Goal: Transaction & Acquisition: Book appointment/travel/reservation

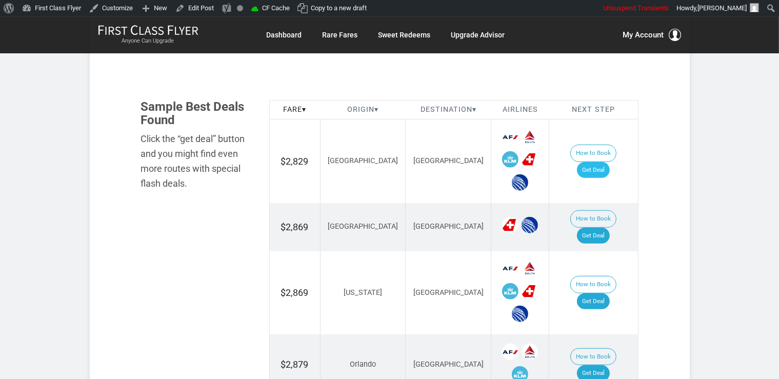
scroll to position [572, 0]
click at [607, 162] on link "Get Deal" at bounding box center [593, 170] width 33 height 16
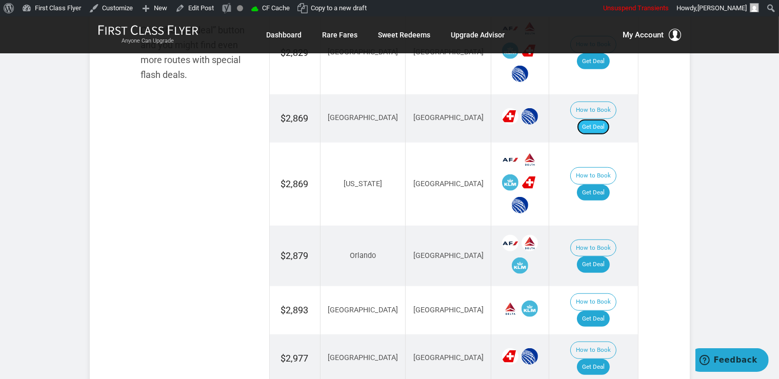
click at [604, 119] on link "Get Deal" at bounding box center [593, 127] width 33 height 16
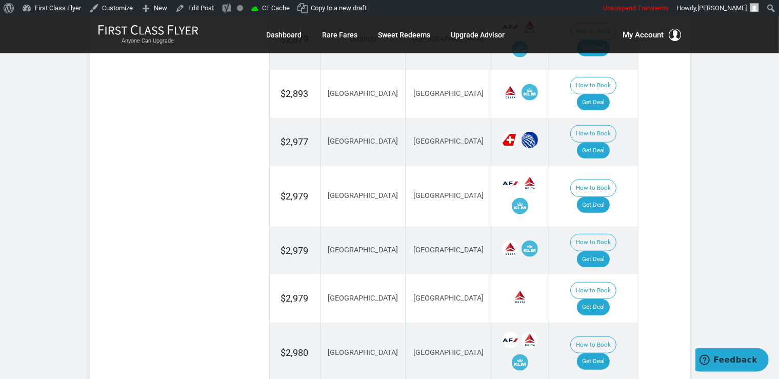
scroll to position [897, 0]
click at [608, 196] on link "Get Deal" at bounding box center [593, 204] width 33 height 16
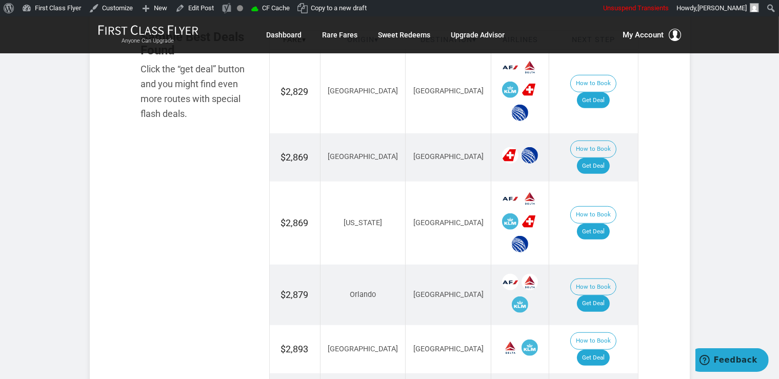
scroll to position [627, 0]
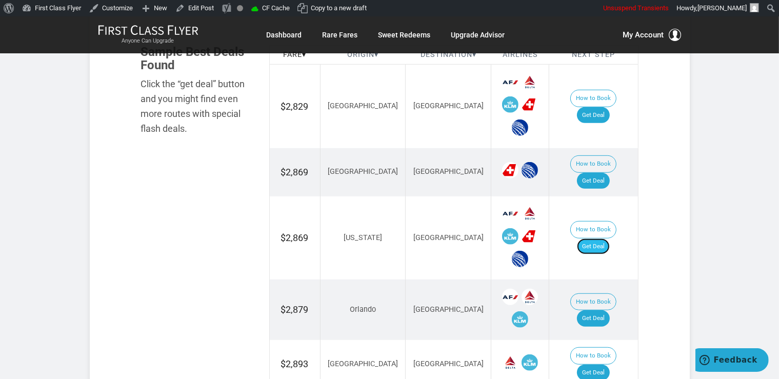
click at [607, 238] on link "Get Deal" at bounding box center [593, 246] width 33 height 16
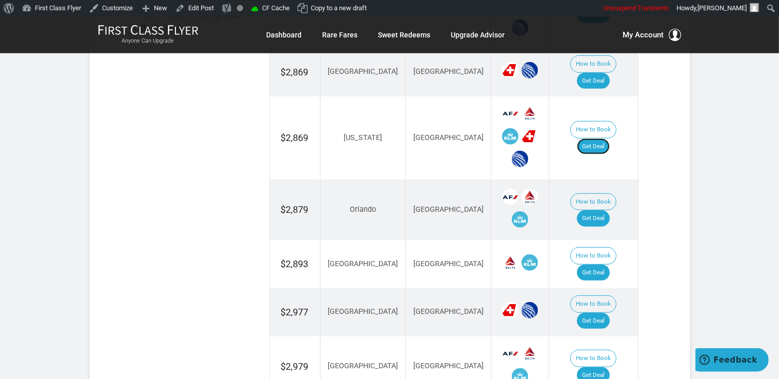
scroll to position [843, 0]
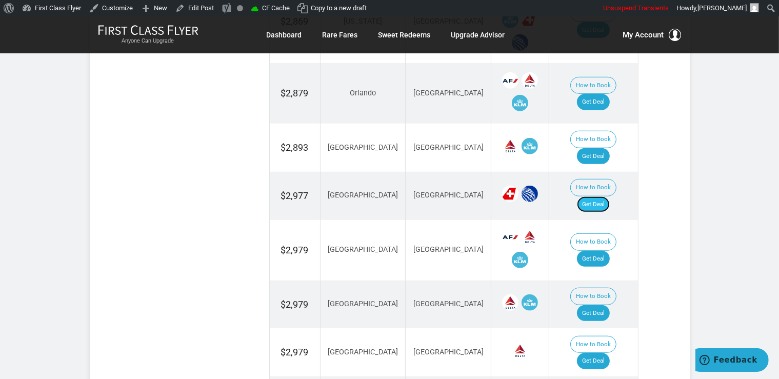
click at [605, 196] on link "Get Deal" at bounding box center [593, 204] width 33 height 16
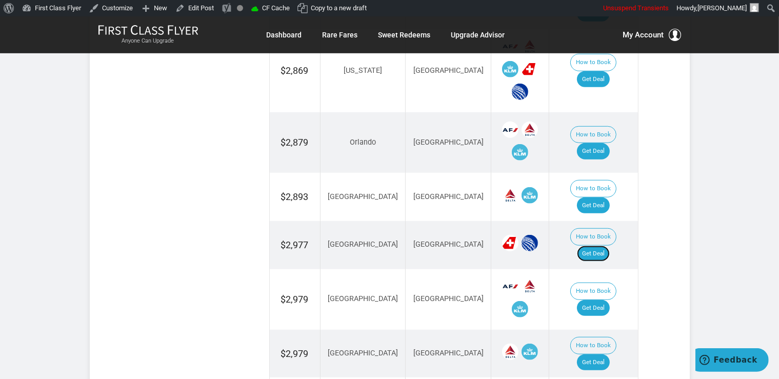
scroll to position [735, 0]
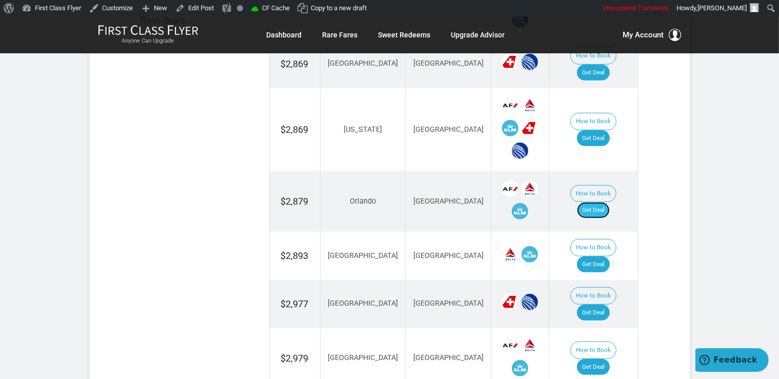
click at [601, 202] on link "Get Deal" at bounding box center [593, 210] width 33 height 16
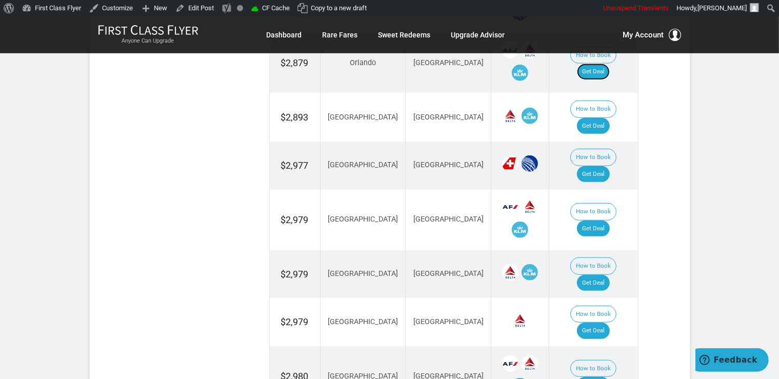
scroll to position [1006, 0]
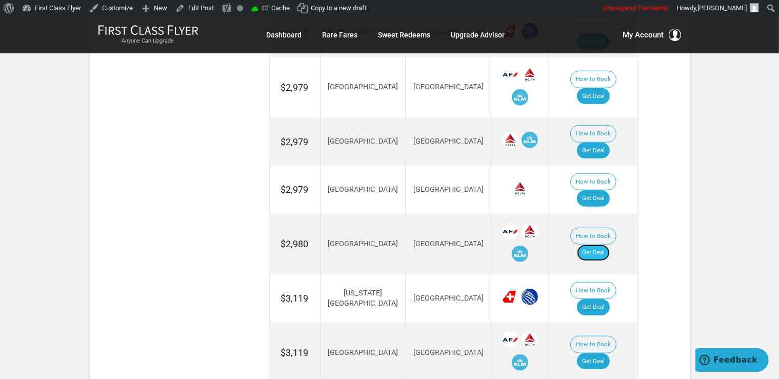
click at [595, 245] on link "Get Deal" at bounding box center [593, 253] width 33 height 16
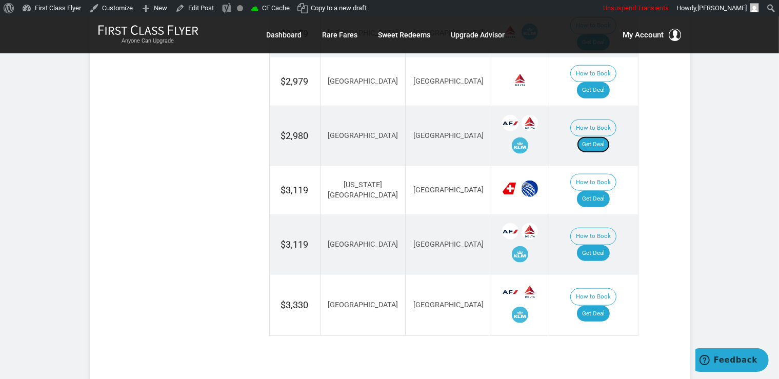
scroll to position [897, 0]
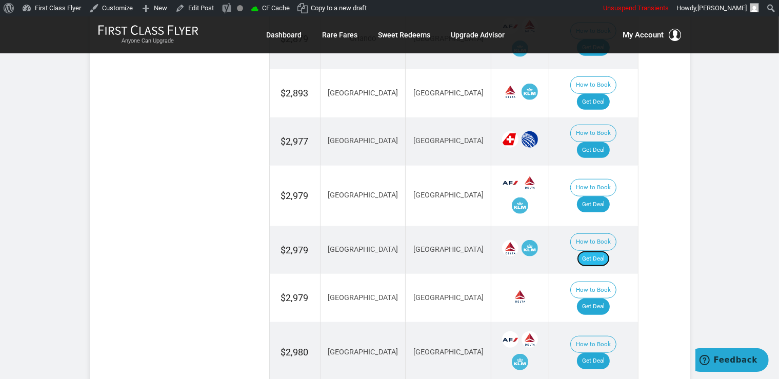
click at [606, 251] on link "Get Deal" at bounding box center [593, 259] width 33 height 16
click at [607, 298] on link "Get Deal" at bounding box center [593, 306] width 33 height 16
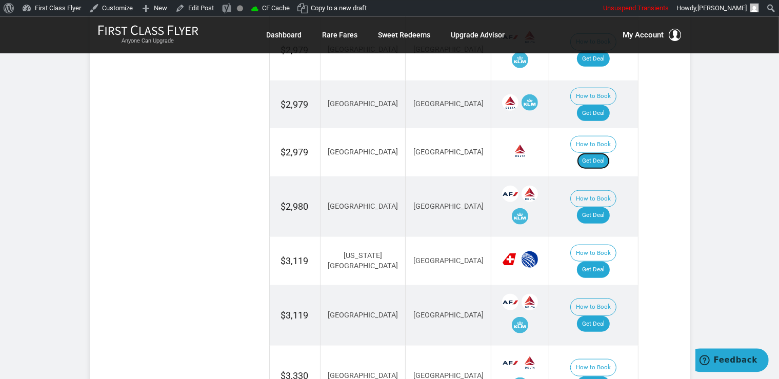
scroll to position [1060, 0]
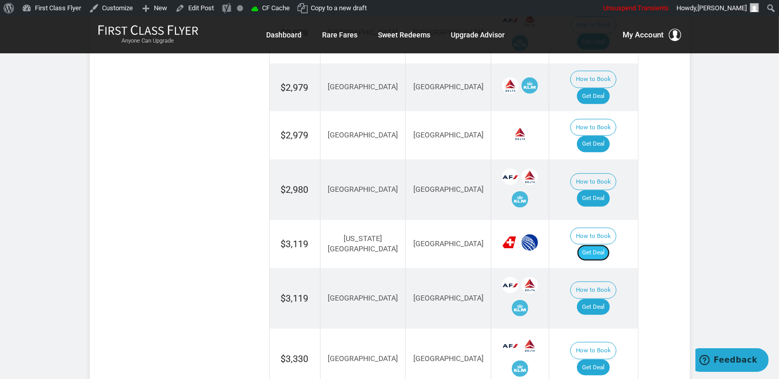
drag, startPoint x: 598, startPoint y: 180, endPoint x: 592, endPoint y: 176, distance: 7.1
click at [598, 245] on link "Get Deal" at bounding box center [593, 253] width 33 height 16
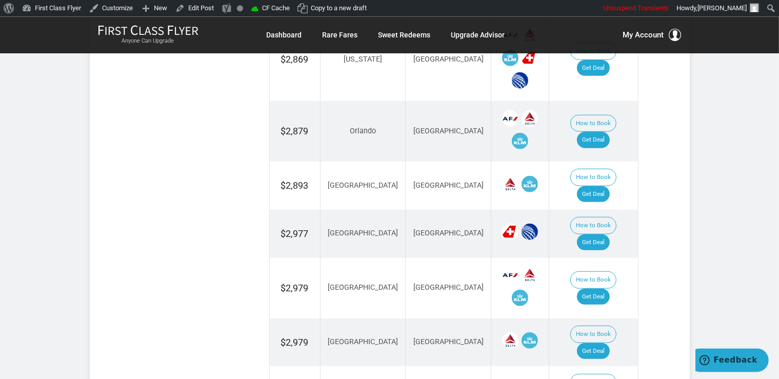
scroll to position [789, 0]
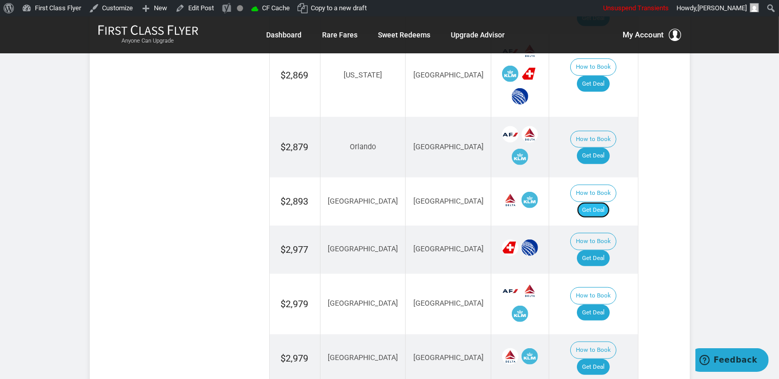
click at [606, 202] on link "Get Deal" at bounding box center [593, 210] width 33 height 16
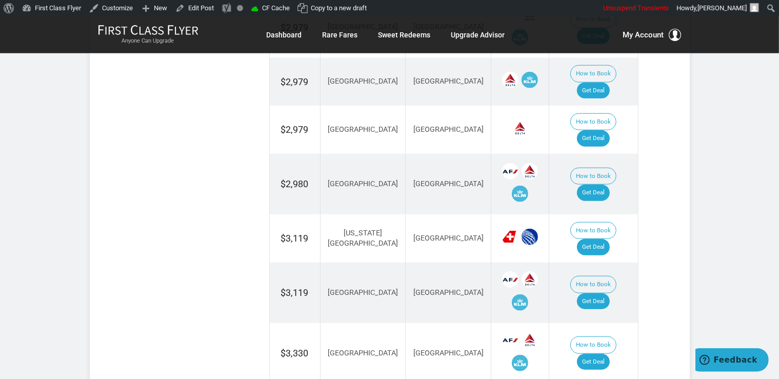
scroll to position [1114, 0]
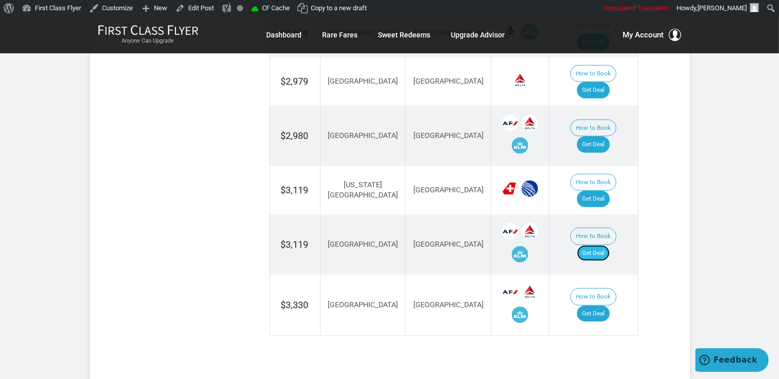
click at [608, 245] on link "Get Deal" at bounding box center [593, 253] width 33 height 16
click at [596, 306] on link "Get Deal" at bounding box center [593, 314] width 33 height 16
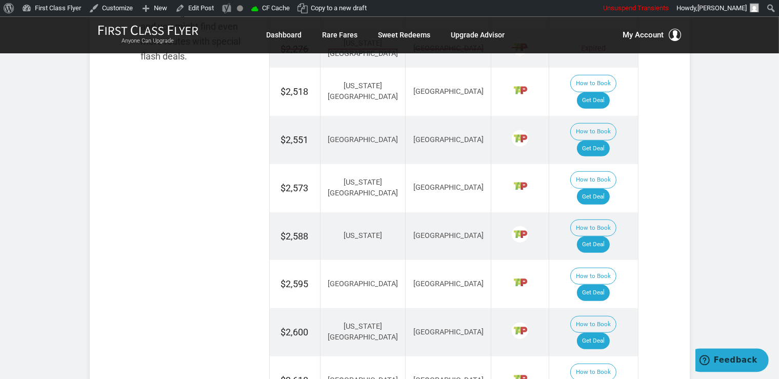
scroll to position [758, 0]
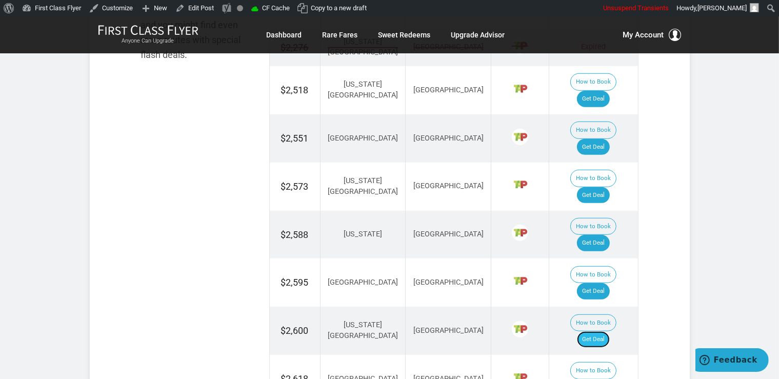
click at [605, 331] on link "Get Deal" at bounding box center [593, 339] width 33 height 16
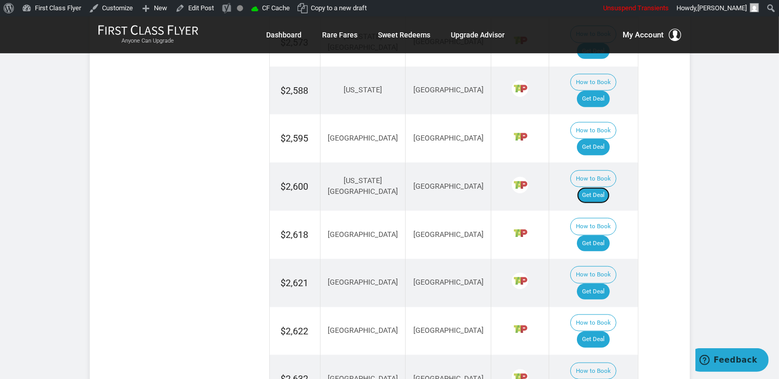
scroll to position [920, 0]
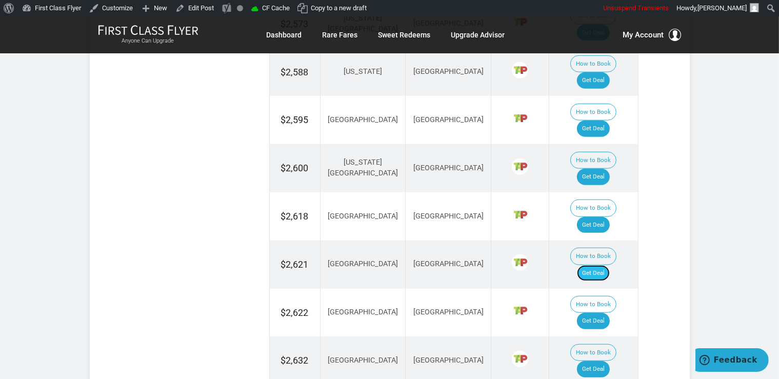
click at [605, 265] on link "Get Deal" at bounding box center [593, 273] width 33 height 16
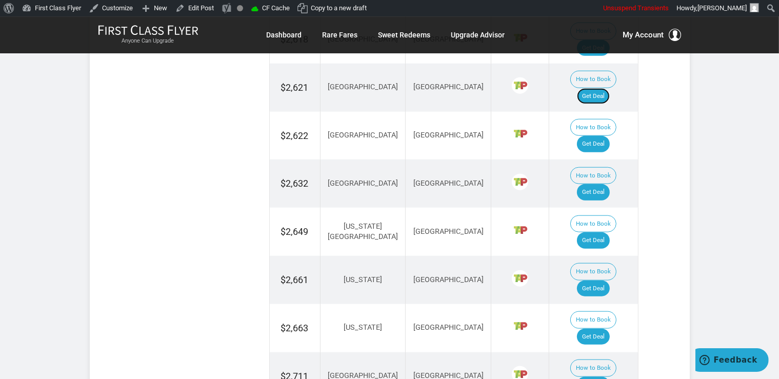
scroll to position [1191, 0]
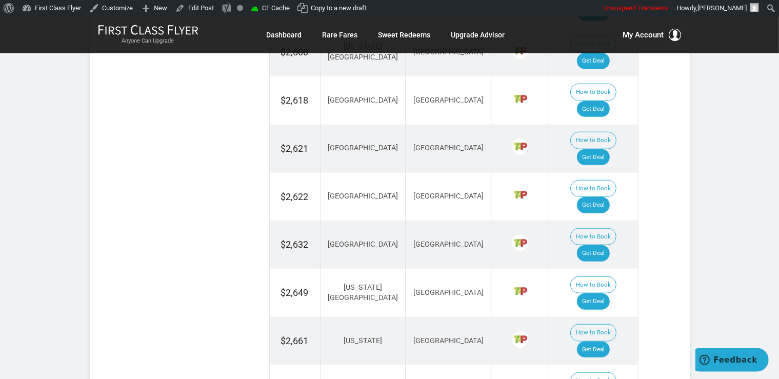
scroll to position [1029, 0]
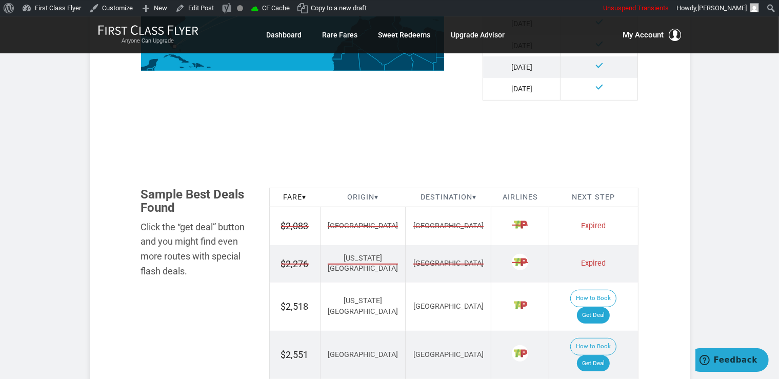
scroll to position [650, 0]
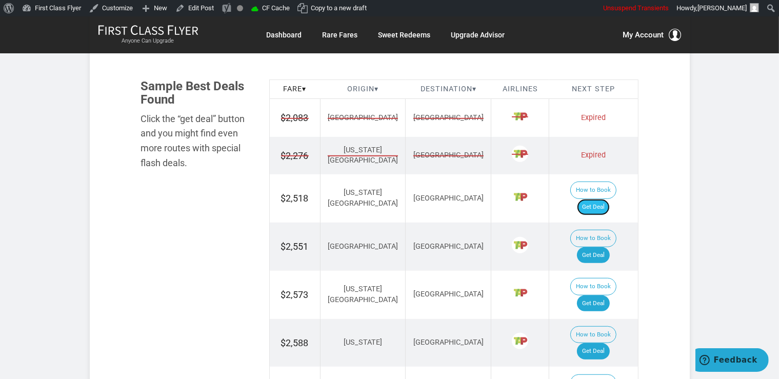
click at [609, 199] on link "Get Deal" at bounding box center [593, 207] width 33 height 16
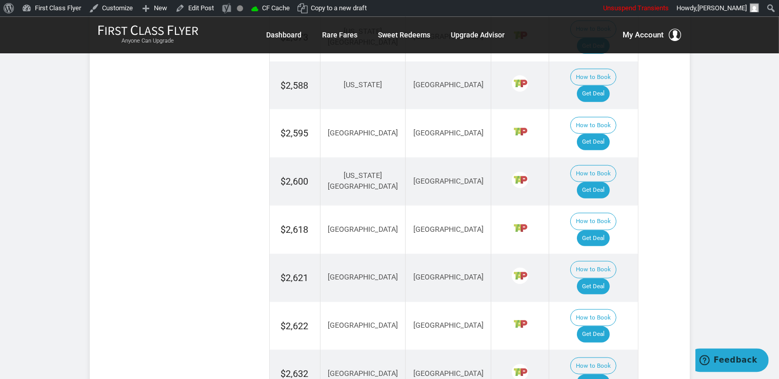
scroll to position [920, 0]
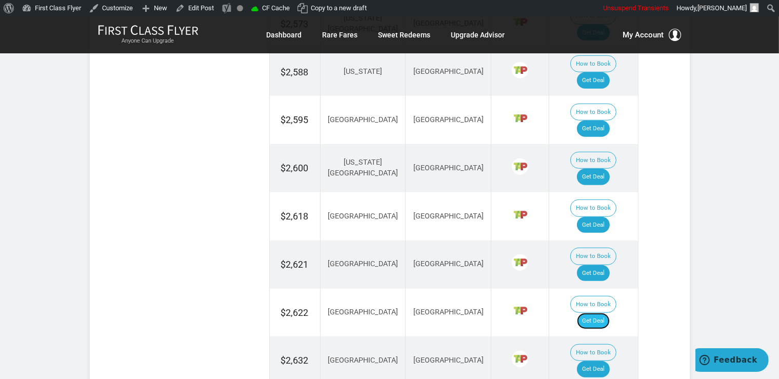
click at [604, 313] on link "Get Deal" at bounding box center [593, 321] width 33 height 16
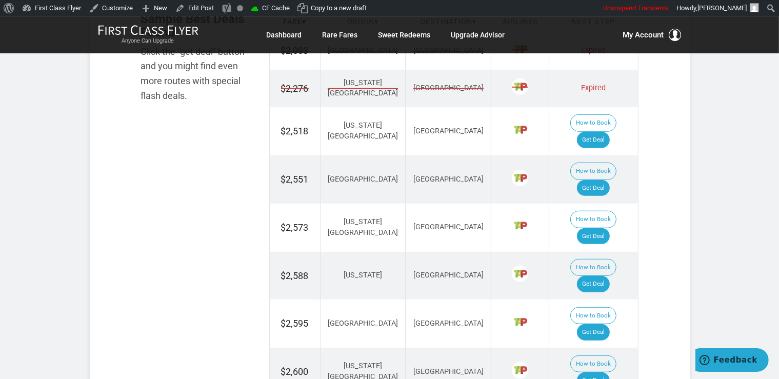
scroll to position [650, 0]
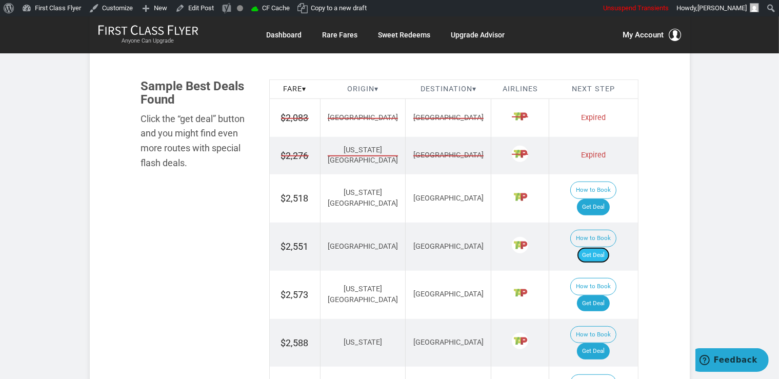
click at [609, 247] on link "Get Deal" at bounding box center [593, 255] width 33 height 16
click at [610, 295] on link "Get Deal" at bounding box center [593, 303] width 33 height 16
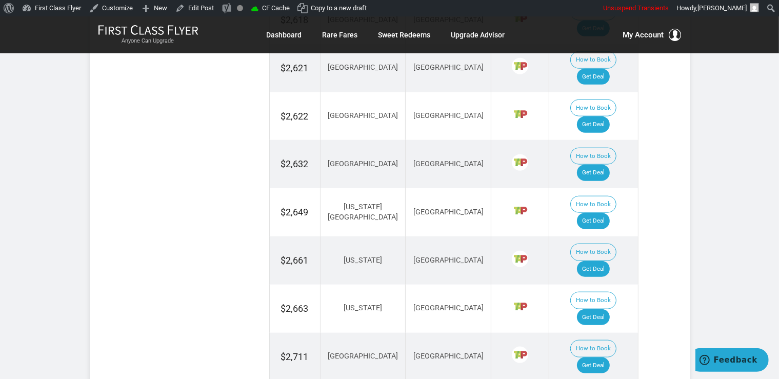
scroll to position [1137, 0]
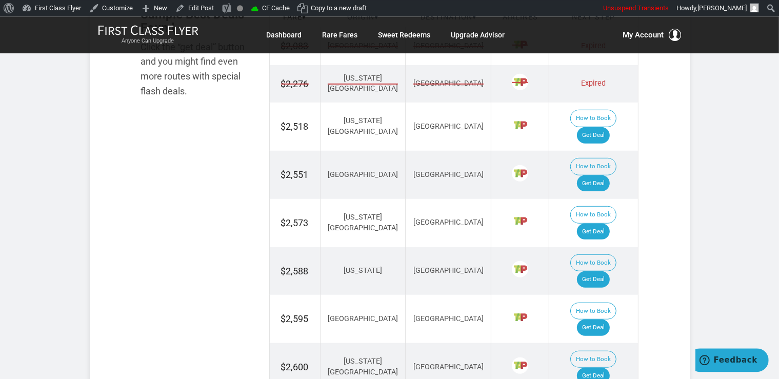
scroll to position [650, 0]
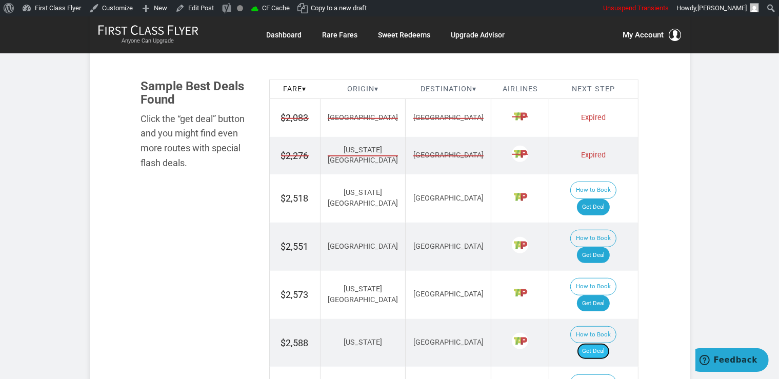
click at [608, 343] on link "Get Deal" at bounding box center [593, 351] width 33 height 16
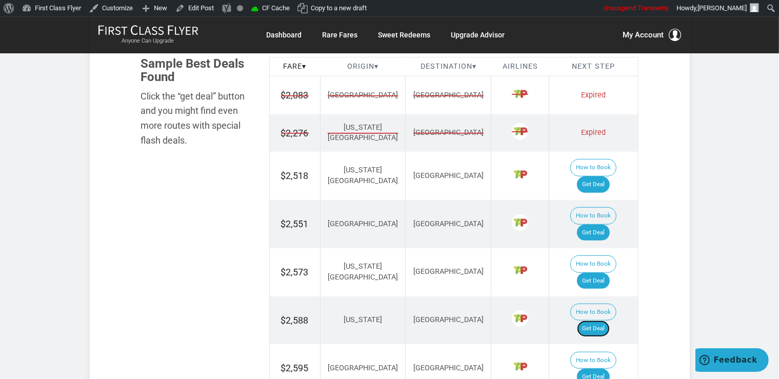
scroll to position [758, 0]
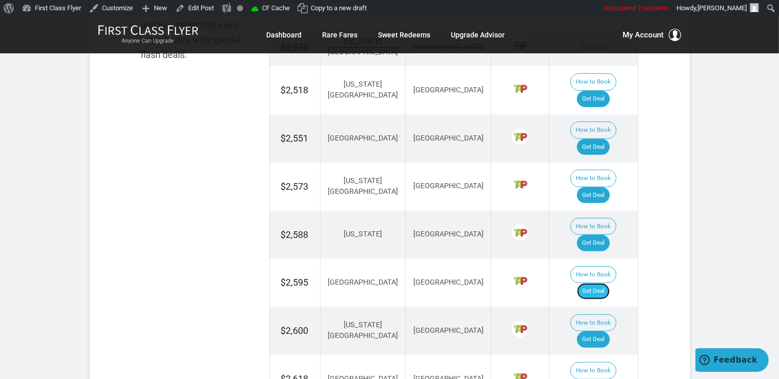
click at [609, 283] on link "Get Deal" at bounding box center [593, 291] width 33 height 16
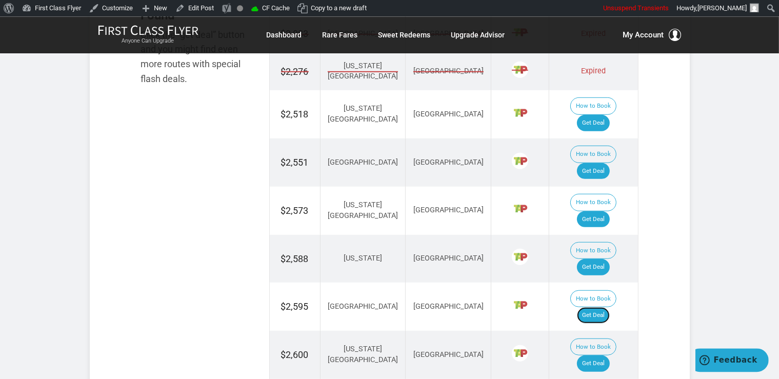
scroll to position [842, 0]
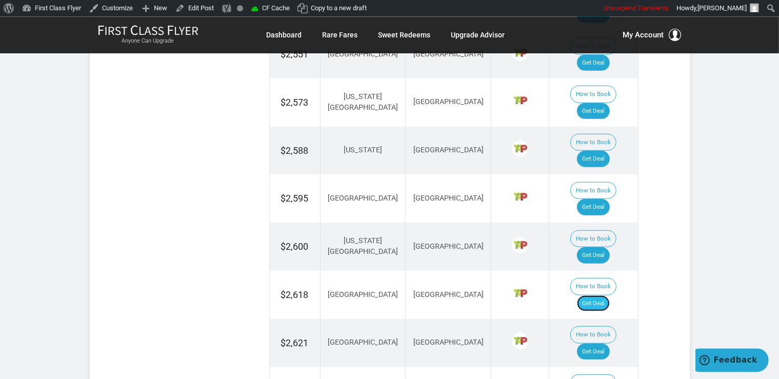
drag, startPoint x: 596, startPoint y: 196, endPoint x: 604, endPoint y: 196, distance: 7.7
click at [596, 295] on link "Get Deal" at bounding box center [593, 303] width 33 height 16
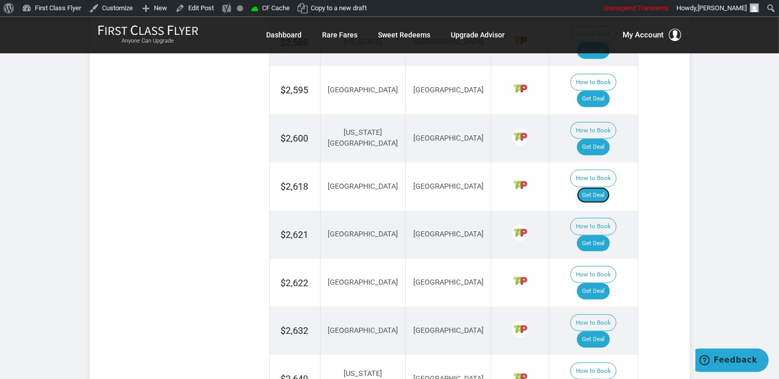
scroll to position [1059, 0]
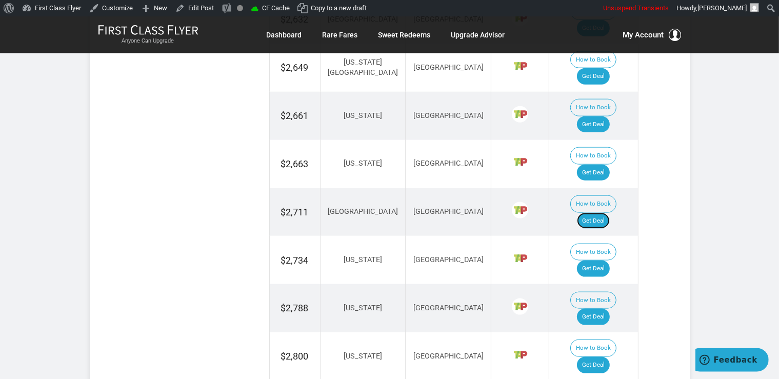
scroll to position [1276, 0]
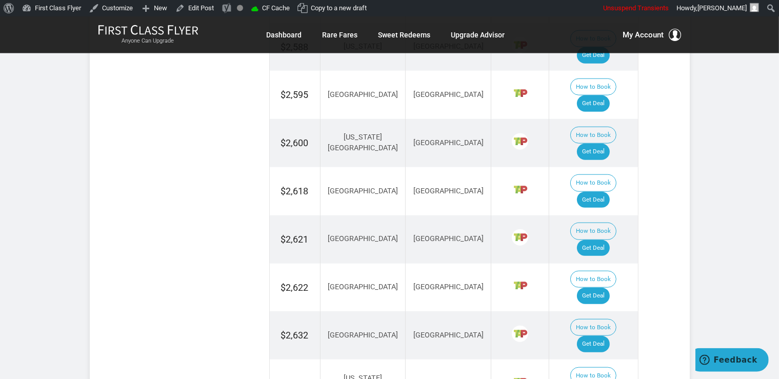
scroll to position [896, 0]
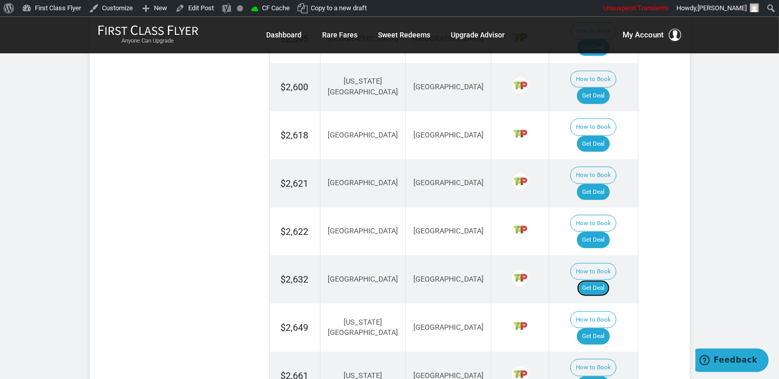
scroll to position [1005, 0]
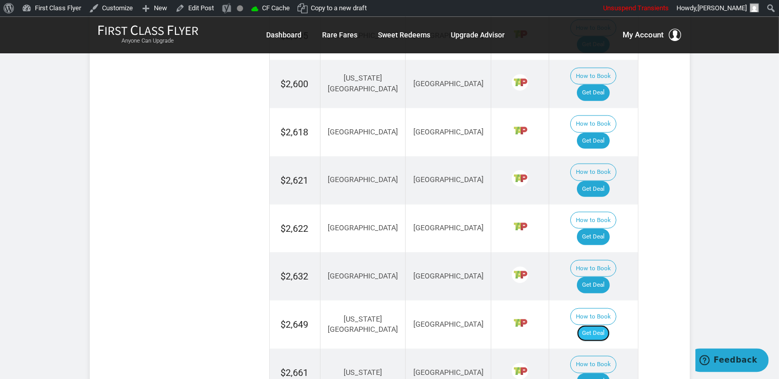
drag, startPoint x: 604, startPoint y: 176, endPoint x: 610, endPoint y: 175, distance: 6.3
click at [604, 325] on link "Get Deal" at bounding box center [593, 333] width 33 height 16
click at [592, 373] on link "Get Deal" at bounding box center [593, 381] width 33 height 16
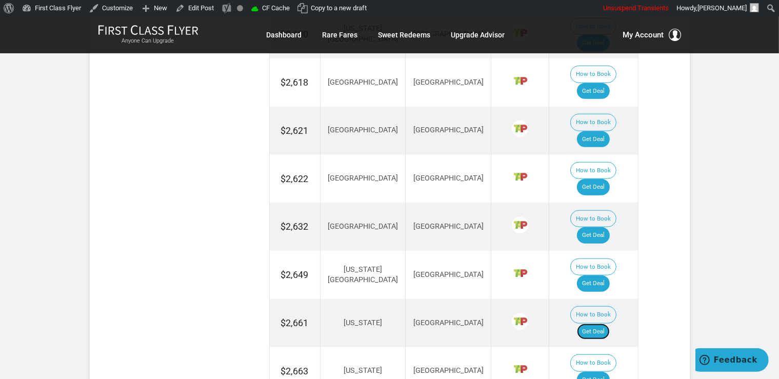
scroll to position [1113, 0]
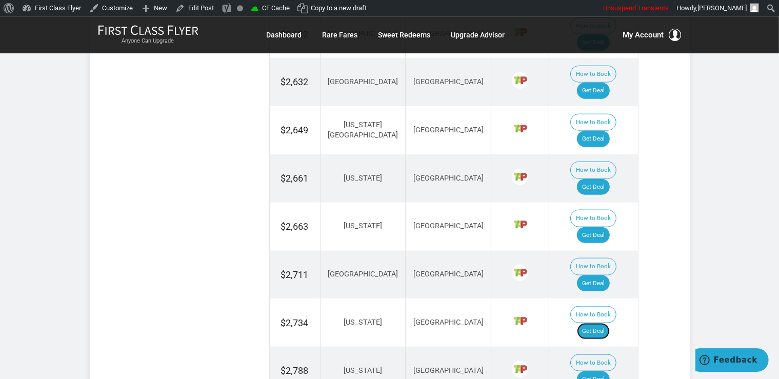
scroll to position [1221, 0]
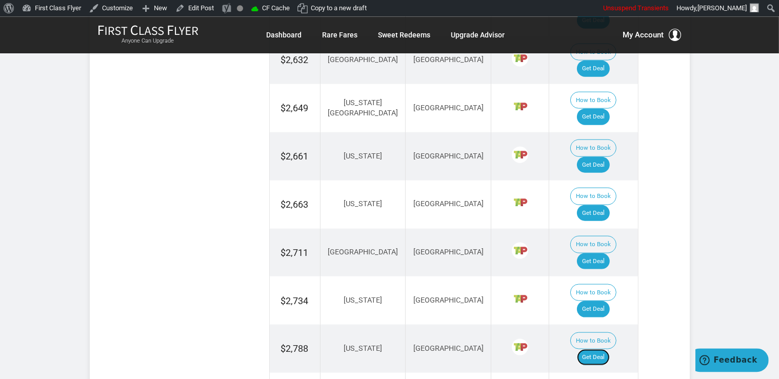
click at [594, 349] on link "Get Deal" at bounding box center [593, 357] width 33 height 16
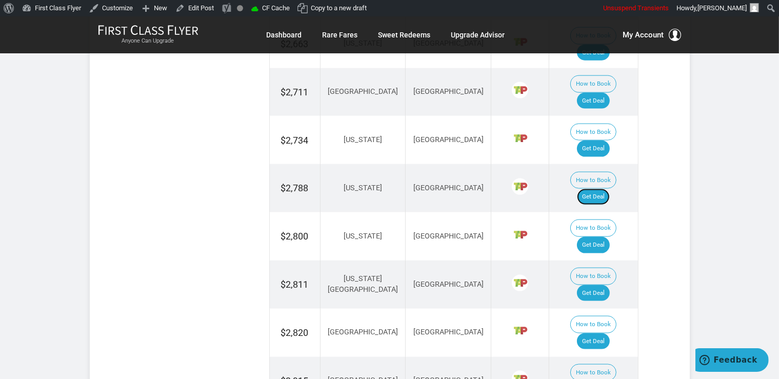
scroll to position [1384, 0]
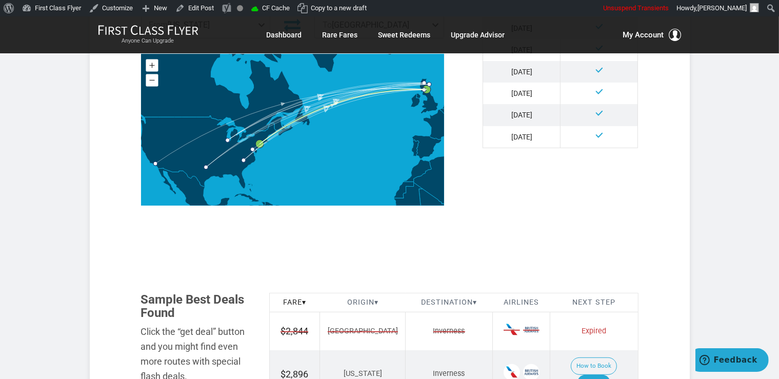
scroll to position [541, 0]
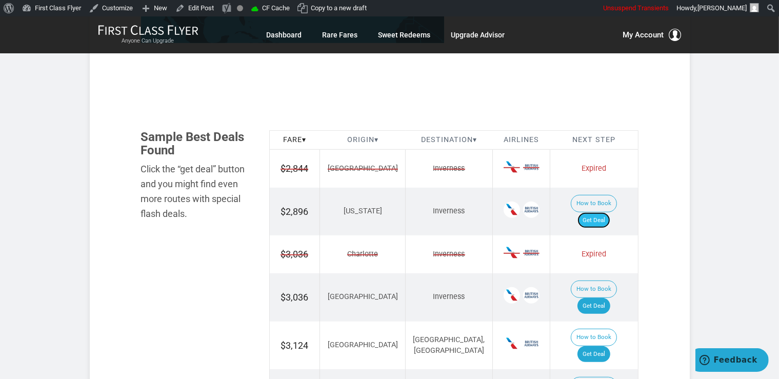
click at [598, 212] on link "Get Deal" at bounding box center [593, 220] width 33 height 16
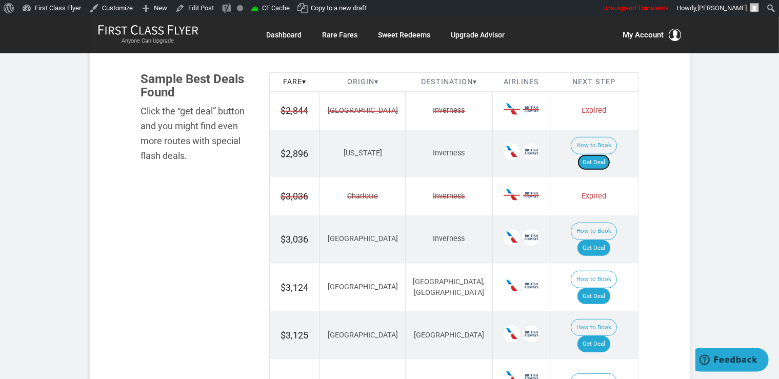
scroll to position [704, 0]
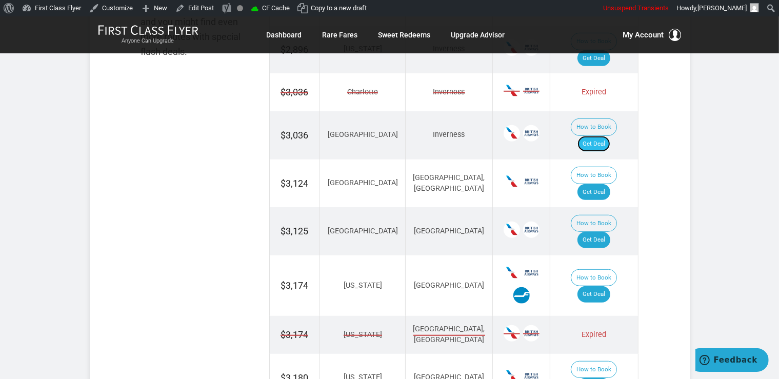
click at [606, 136] on link "Get Deal" at bounding box center [593, 144] width 33 height 16
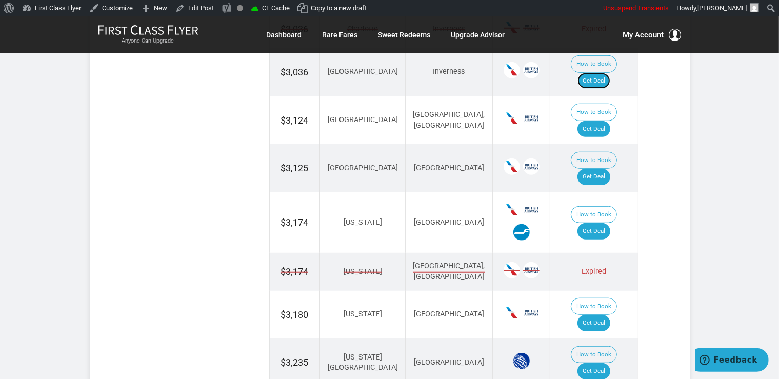
scroll to position [866, 0]
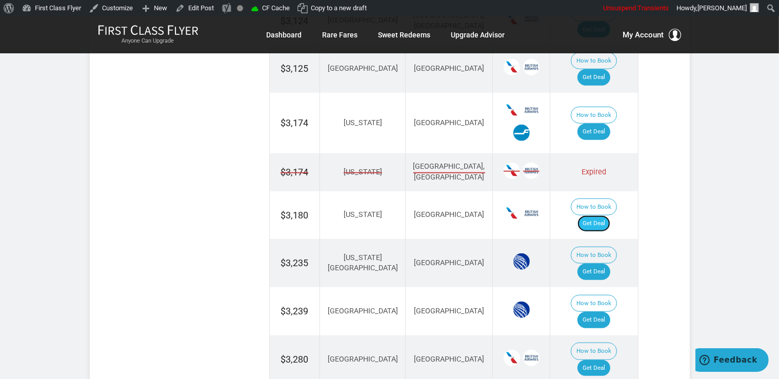
click at [604, 215] on link "Get Deal" at bounding box center [593, 223] width 33 height 16
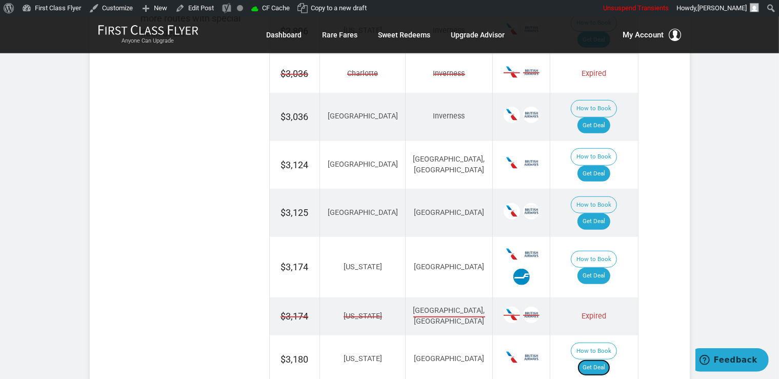
scroll to position [704, 0]
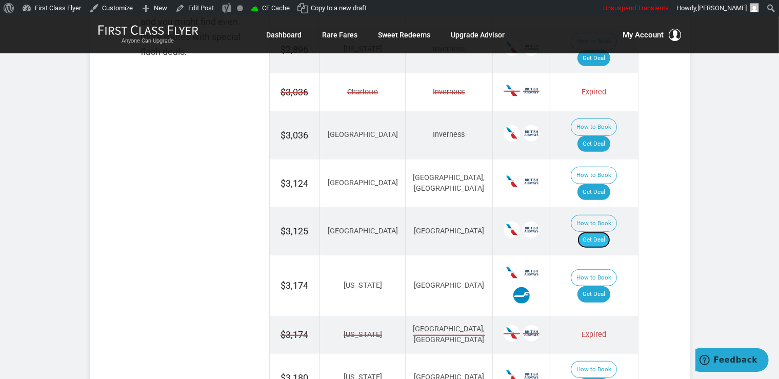
click at [600, 232] on link "Get Deal" at bounding box center [593, 240] width 33 height 16
click at [600, 184] on link "Get Deal" at bounding box center [593, 192] width 33 height 16
click at [602, 286] on link "Get Deal" at bounding box center [593, 294] width 33 height 16
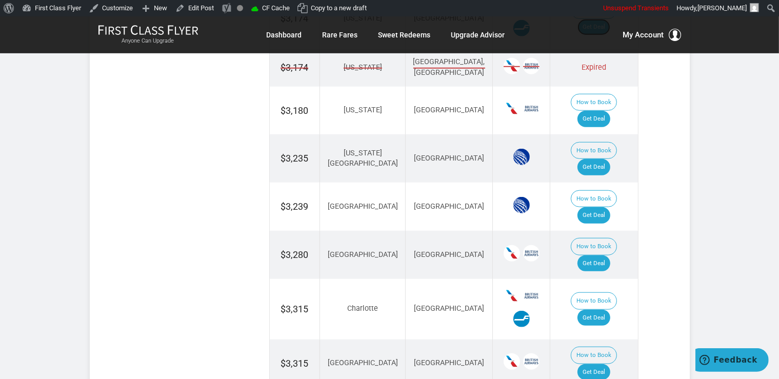
scroll to position [974, 0]
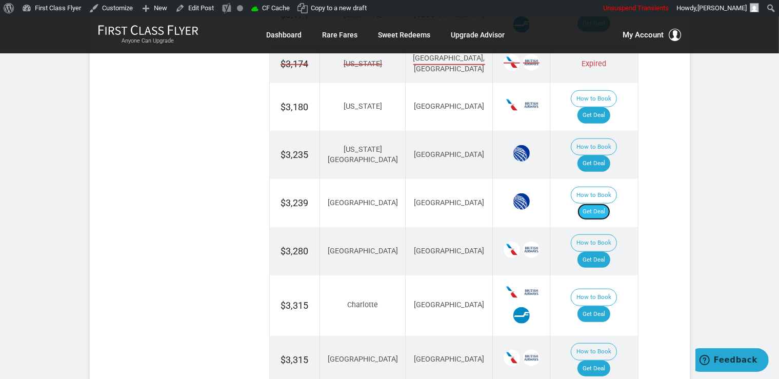
click at [598, 204] on link "Get Deal" at bounding box center [593, 212] width 33 height 16
click at [610, 252] on link "Get Deal" at bounding box center [593, 260] width 33 height 16
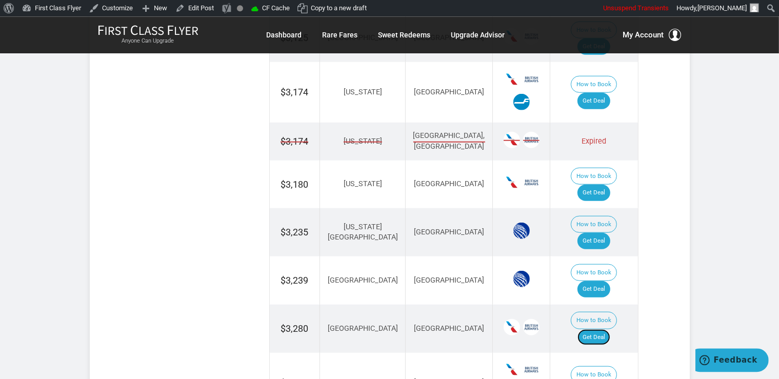
scroll to position [866, 0]
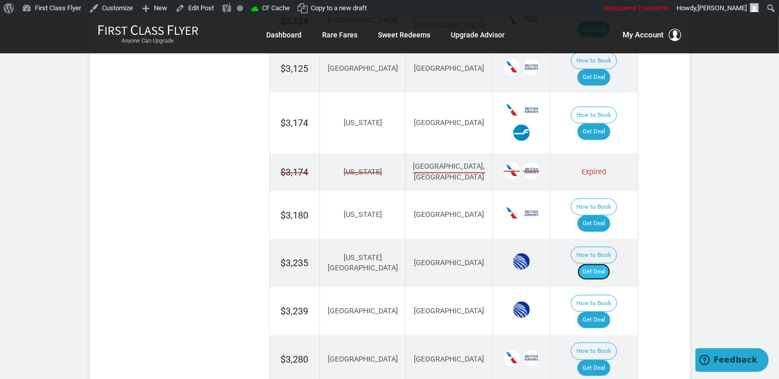
click at [610, 264] on link "Get Deal" at bounding box center [593, 272] width 33 height 16
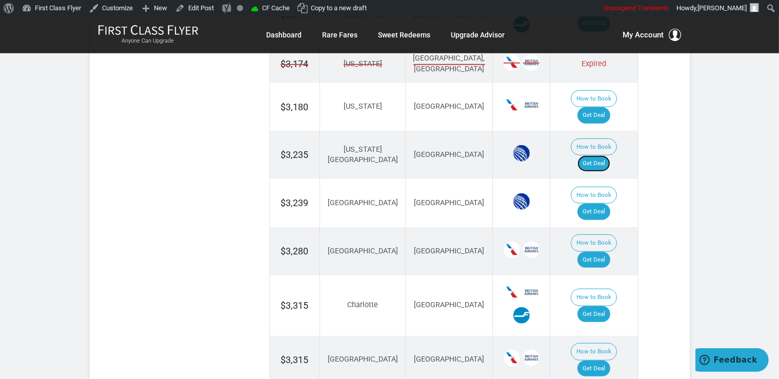
scroll to position [974, 0]
click at [606, 306] on link "Get Deal" at bounding box center [593, 314] width 33 height 16
click at [603, 360] on link "Get Deal" at bounding box center [593, 368] width 33 height 16
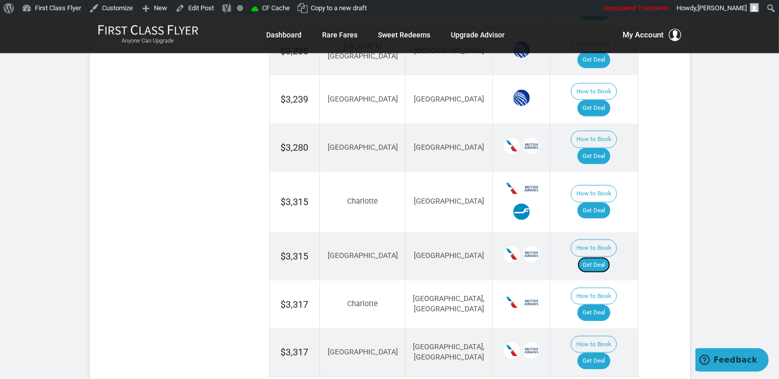
scroll to position [1083, 0]
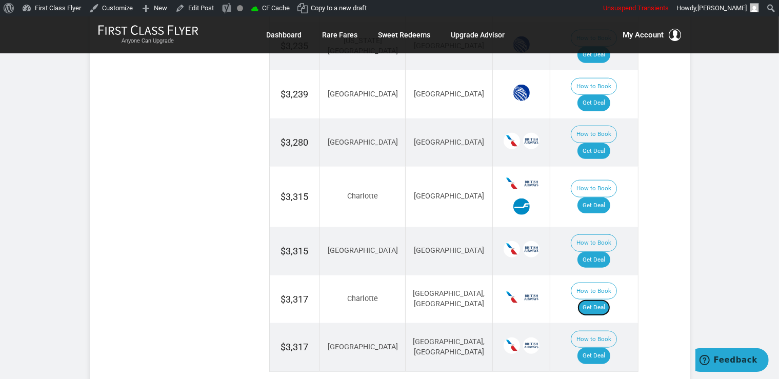
click at [602, 299] on link "Get Deal" at bounding box center [593, 307] width 33 height 16
click at [595, 348] on link "Get Deal" at bounding box center [593, 356] width 33 height 16
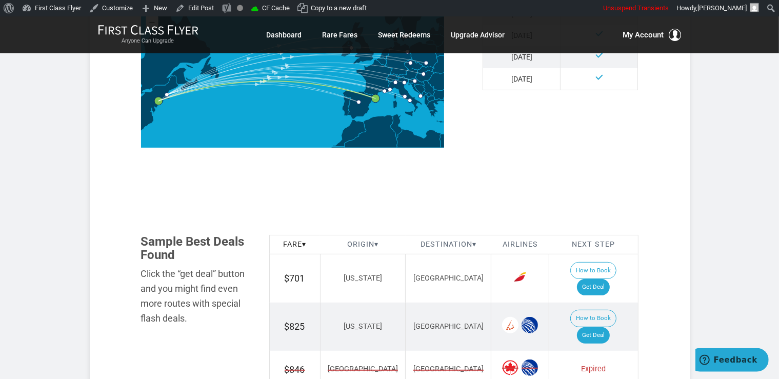
scroll to position [487, 0]
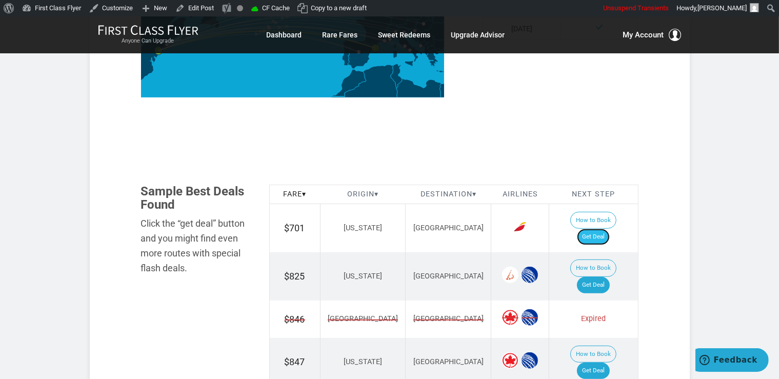
drag, startPoint x: 608, startPoint y: 215, endPoint x: 612, endPoint y: 219, distance: 5.8
click at [608, 229] on link "Get Deal" at bounding box center [593, 237] width 33 height 16
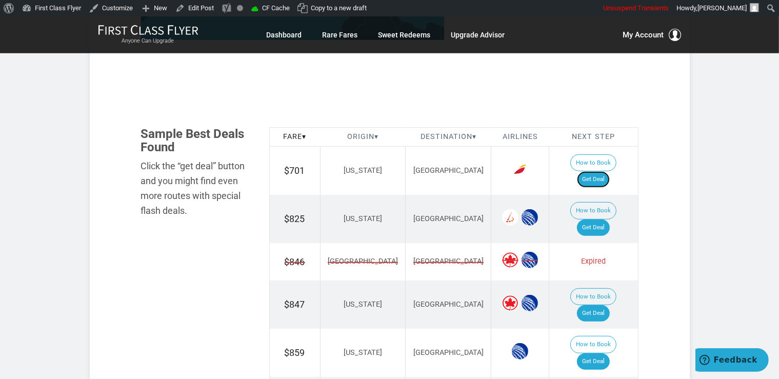
scroll to position [595, 0]
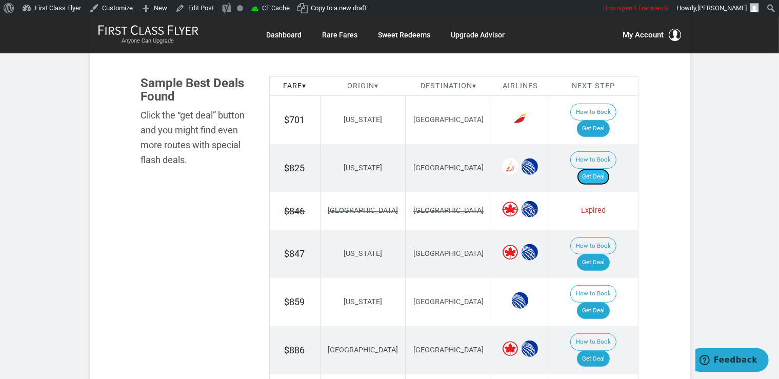
drag, startPoint x: 604, startPoint y: 147, endPoint x: 612, endPoint y: 152, distance: 9.2
click at [604, 169] on link "Get Deal" at bounding box center [593, 177] width 33 height 16
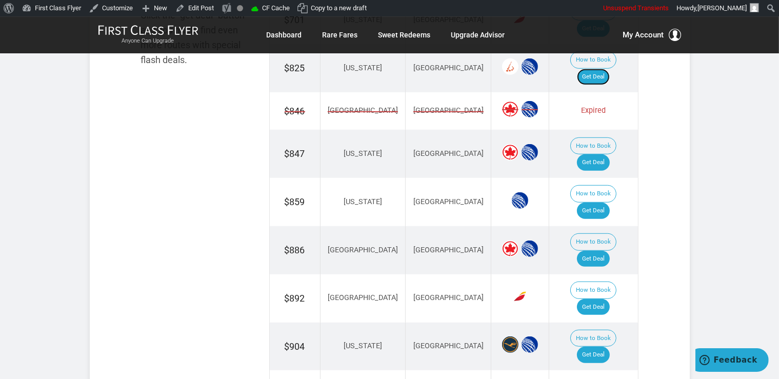
scroll to position [704, 0]
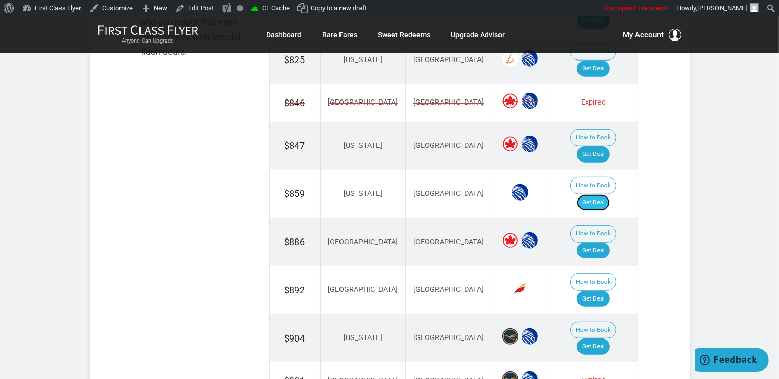
click at [606, 194] on link "Get Deal" at bounding box center [593, 202] width 33 height 16
click at [592, 146] on link "Get Deal" at bounding box center [593, 154] width 33 height 16
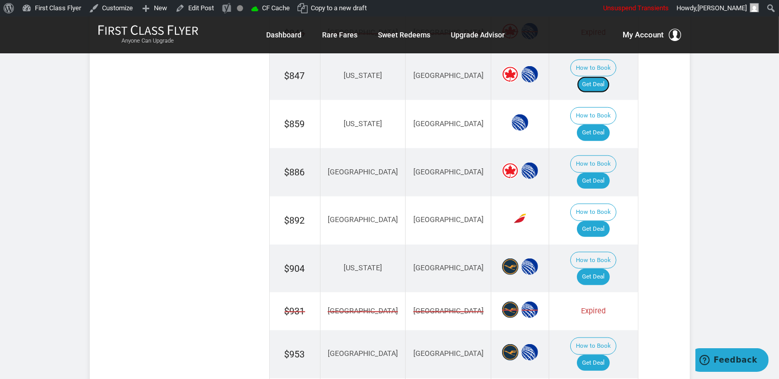
scroll to position [866, 0]
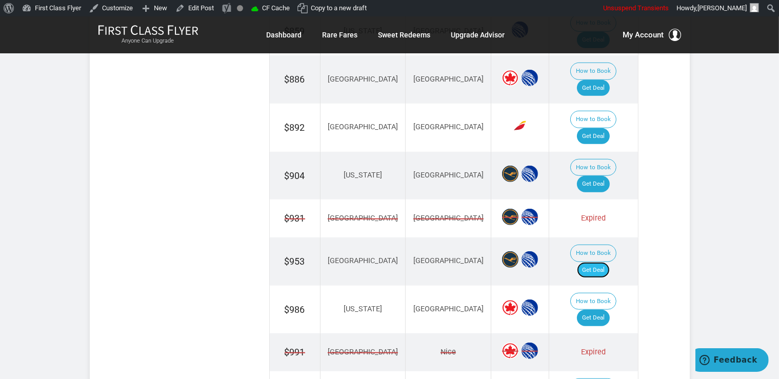
click at [594, 262] on link "Get Deal" at bounding box center [593, 270] width 33 height 16
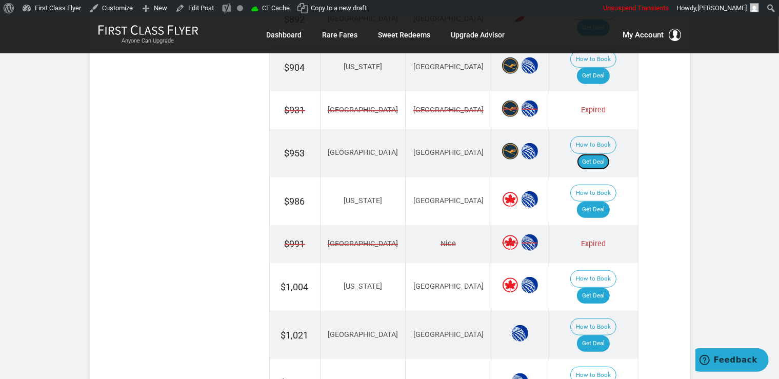
scroll to position [974, 0]
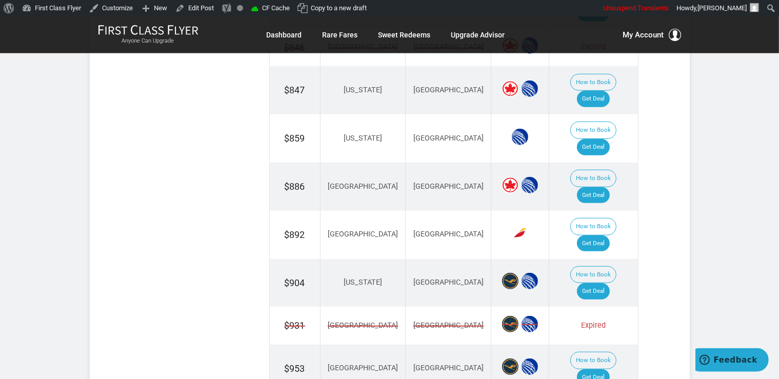
scroll to position [758, 0]
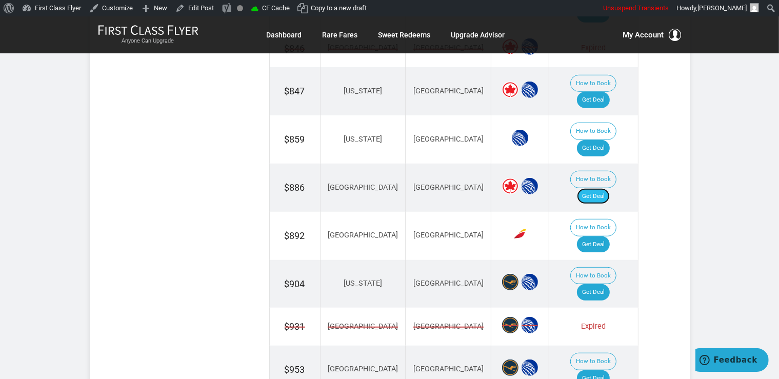
click at [599, 188] on link "Get Deal" at bounding box center [593, 196] width 33 height 16
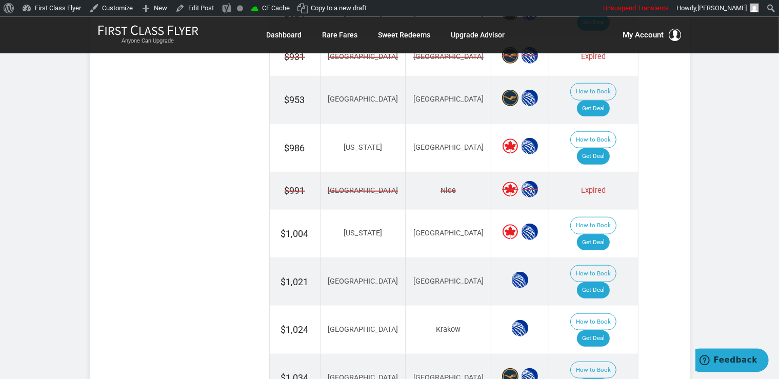
scroll to position [1029, 0]
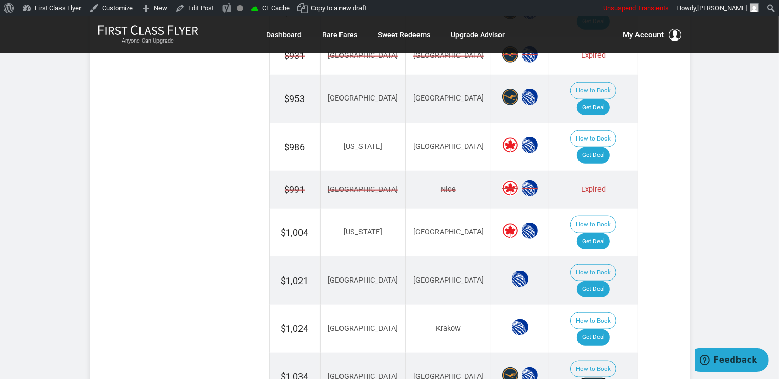
click at [603, 377] on link "Get Deal" at bounding box center [593, 385] width 33 height 16
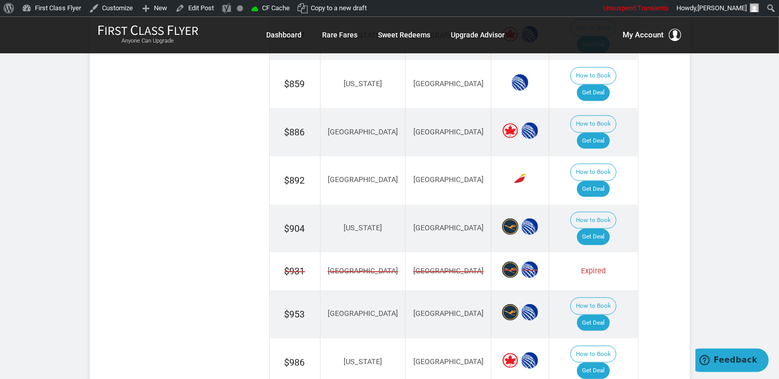
scroll to position [812, 0]
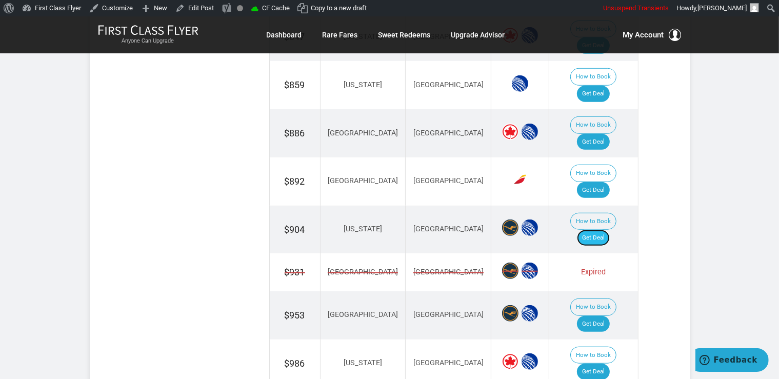
click at [596, 230] on link "Get Deal" at bounding box center [593, 238] width 33 height 16
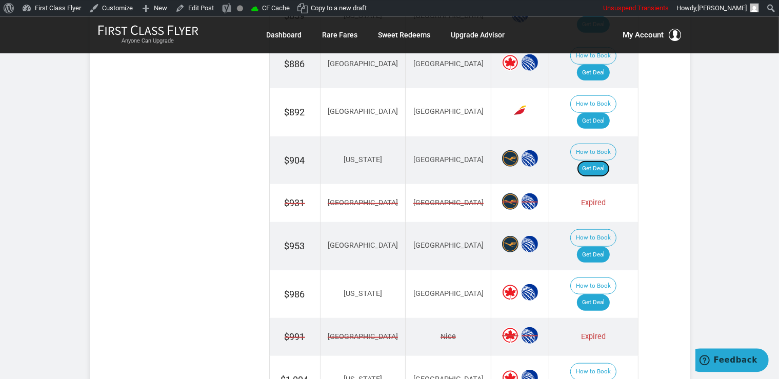
scroll to position [920, 0]
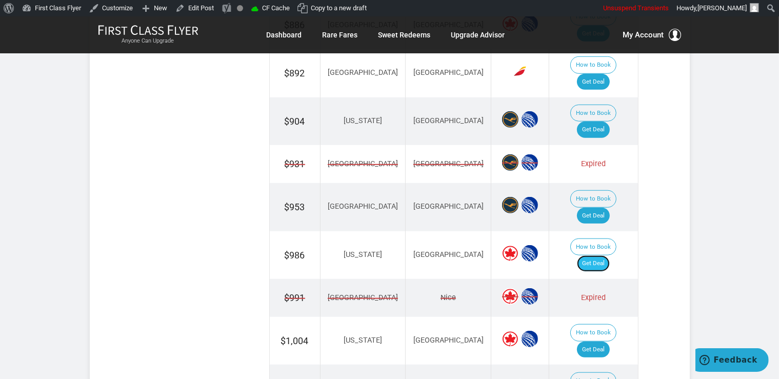
click at [609, 255] on link "Get Deal" at bounding box center [593, 263] width 33 height 16
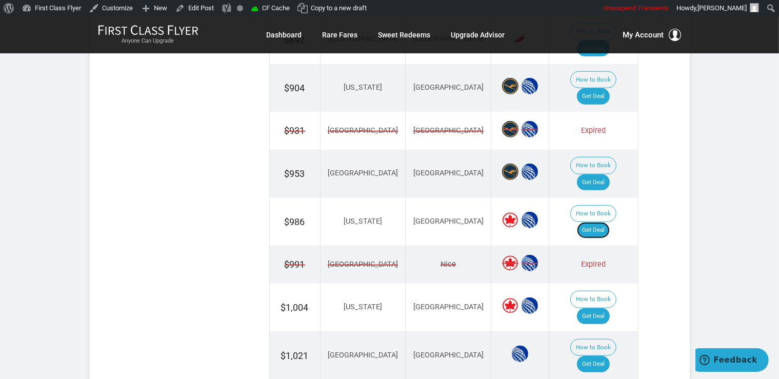
scroll to position [974, 0]
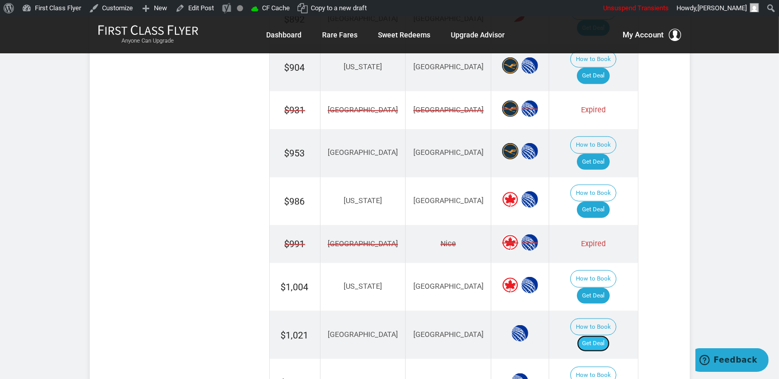
click at [598, 335] on link "Get Deal" at bounding box center [593, 343] width 33 height 16
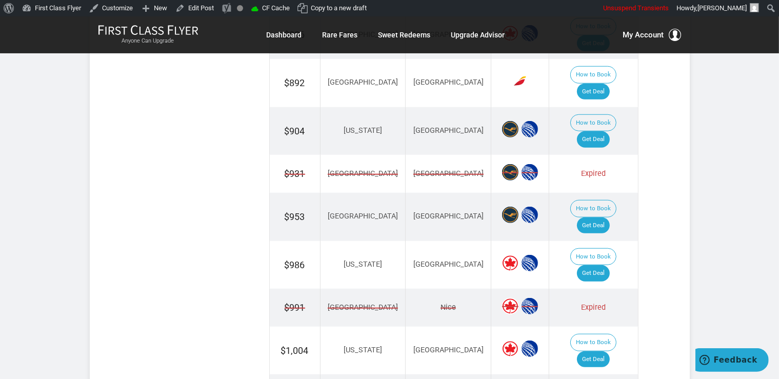
scroll to position [920, 0]
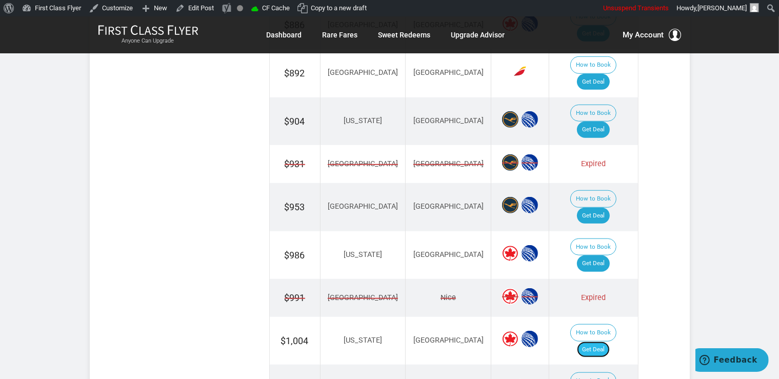
drag, startPoint x: 593, startPoint y: 231, endPoint x: 599, endPoint y: 232, distance: 6.2
click at [592, 342] on link "Get Deal" at bounding box center [593, 350] width 33 height 16
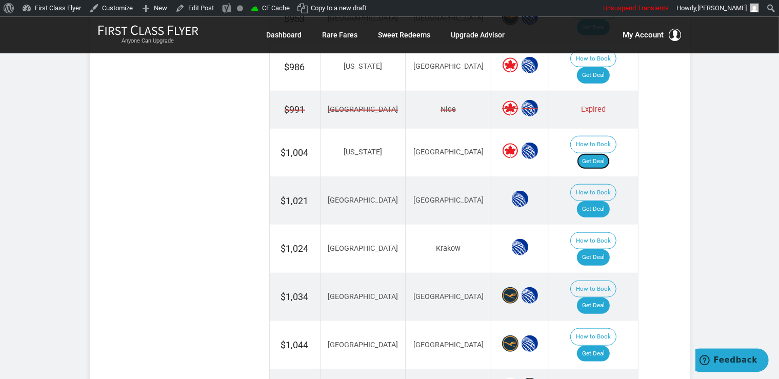
scroll to position [1137, 0]
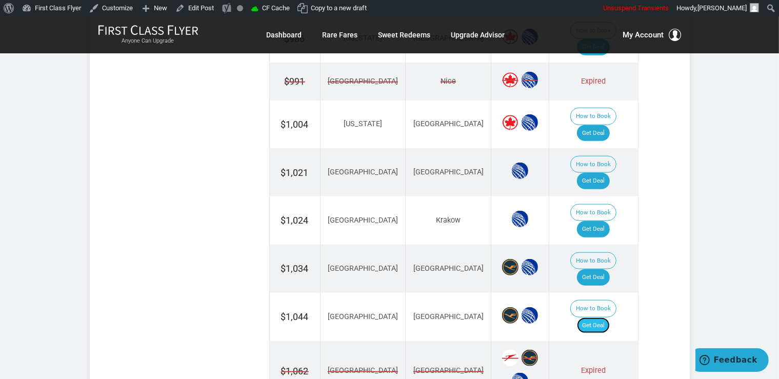
click at [599, 317] on link "Get Deal" at bounding box center [593, 325] width 33 height 16
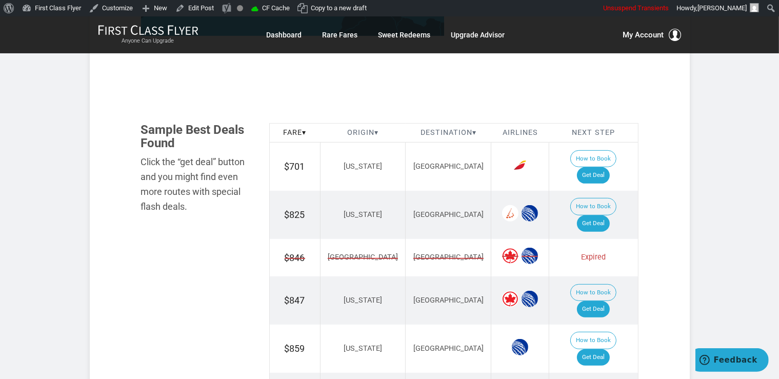
scroll to position [541, 0]
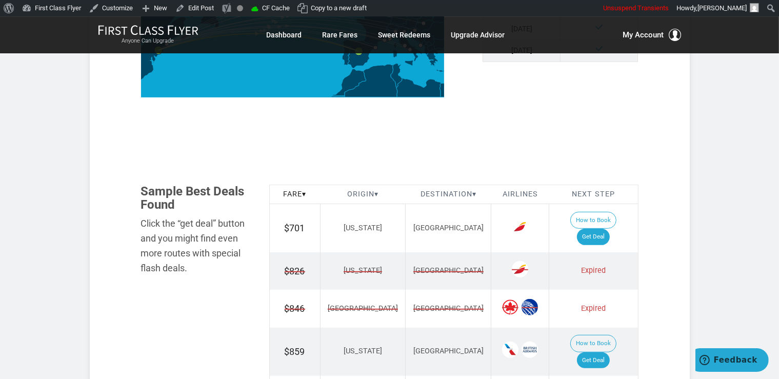
scroll to position [541, 0]
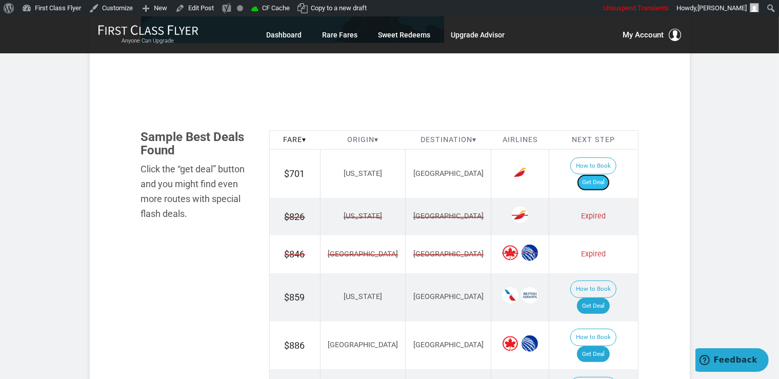
click at [608, 174] on link "Get Deal" at bounding box center [593, 182] width 33 height 16
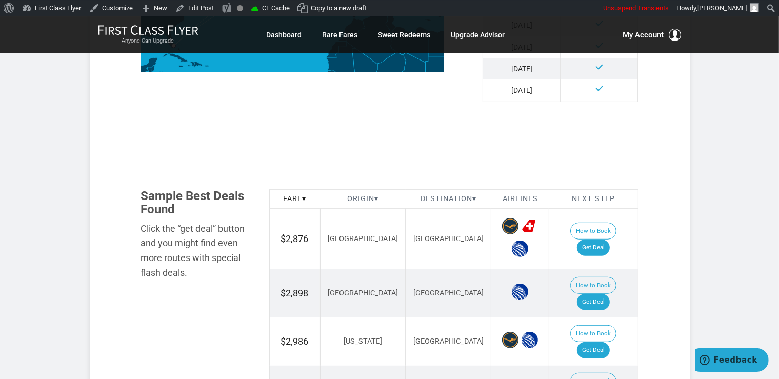
scroll to position [541, 0]
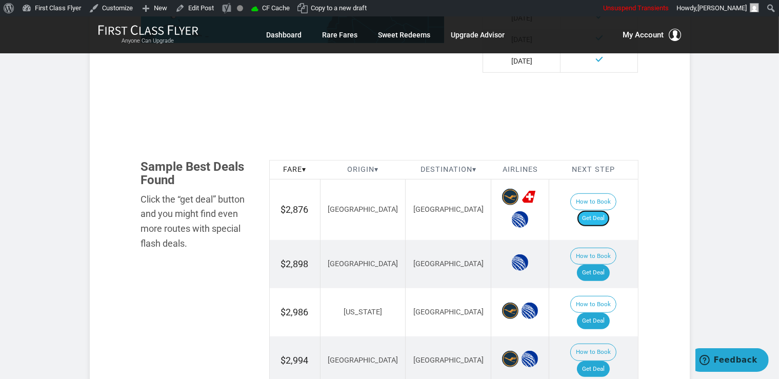
click at [602, 210] on link "Get Deal" at bounding box center [593, 218] width 33 height 16
click at [610, 265] on link "Get Deal" at bounding box center [593, 273] width 33 height 16
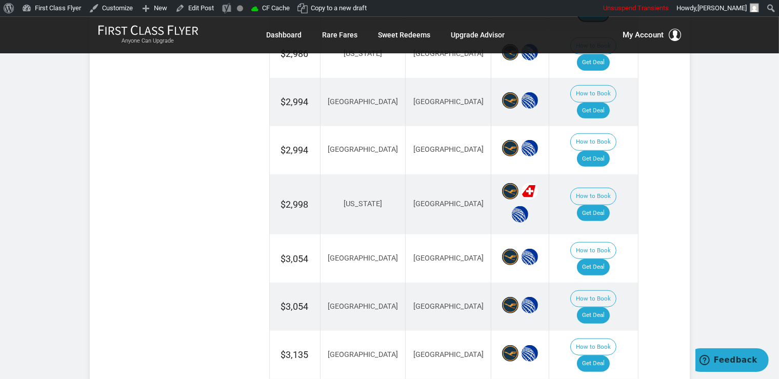
scroll to position [812, 0]
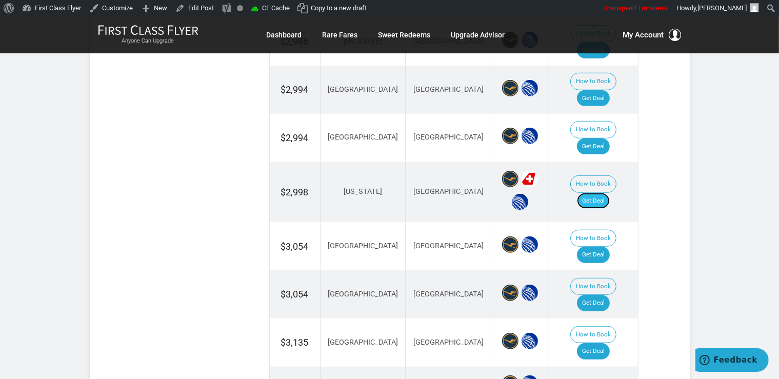
click at [599, 193] on link "Get Deal" at bounding box center [593, 201] width 33 height 16
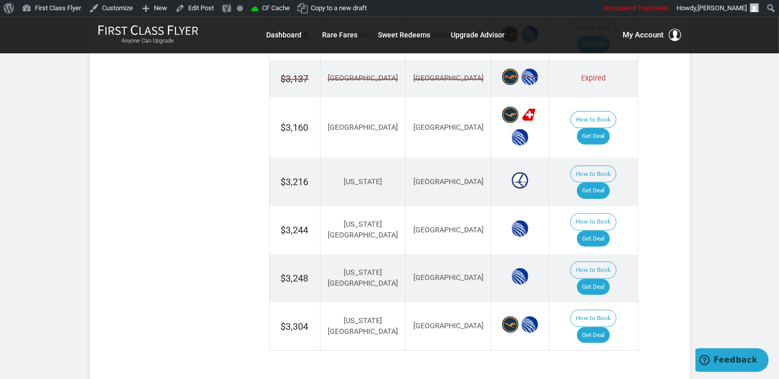
scroll to position [974, 0]
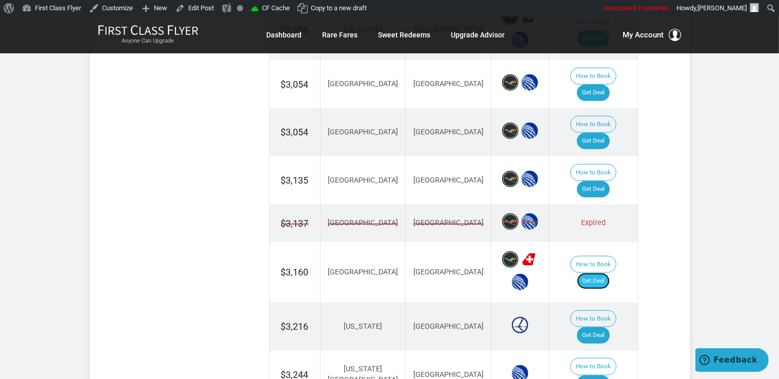
click at [604, 273] on link "Get Deal" at bounding box center [593, 281] width 33 height 16
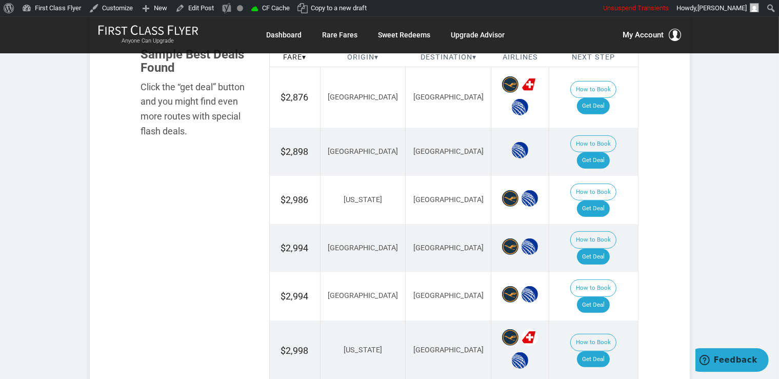
scroll to position [650, 0]
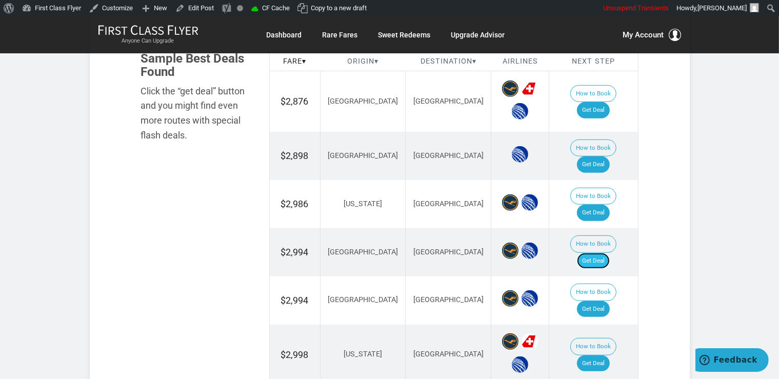
click at [610, 253] on link "Get Deal" at bounding box center [593, 261] width 33 height 16
click at [610, 205] on link "Get Deal" at bounding box center [593, 213] width 33 height 16
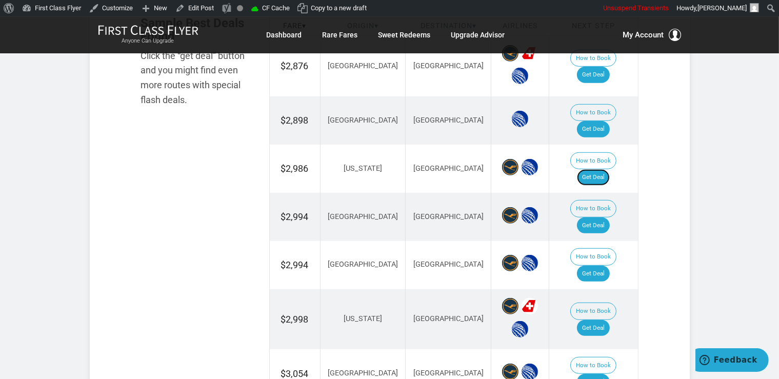
scroll to position [704, 0]
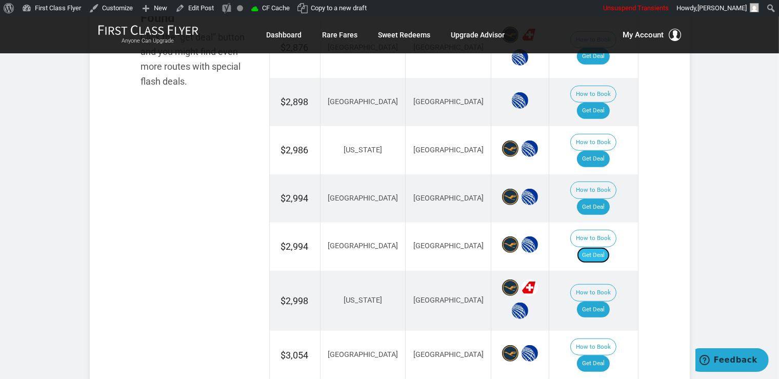
click at [598, 247] on link "Get Deal" at bounding box center [593, 255] width 33 height 16
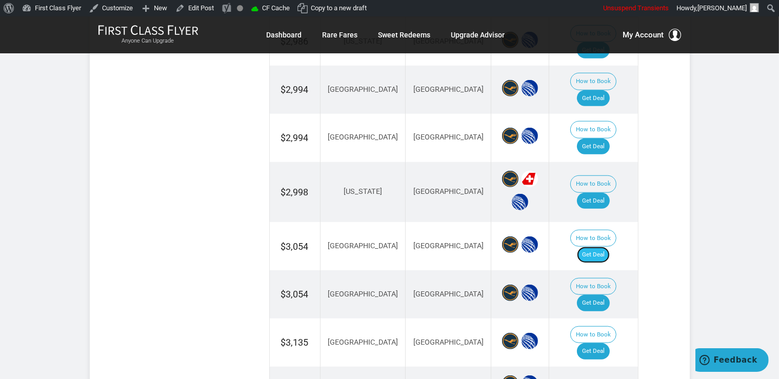
click at [600, 247] on link "Get Deal" at bounding box center [593, 255] width 33 height 16
click at [598, 295] on link "Get Deal" at bounding box center [593, 303] width 33 height 16
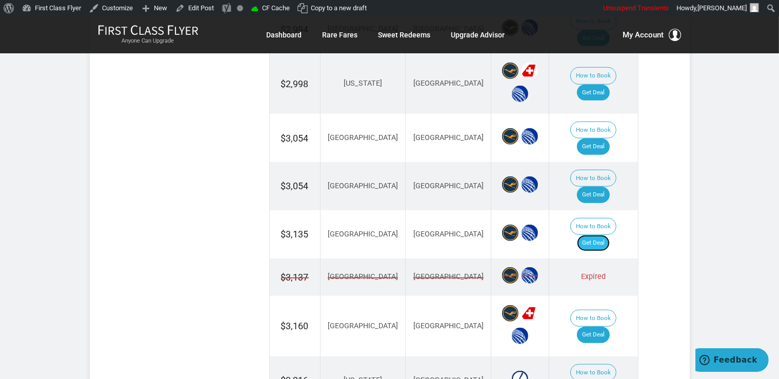
click at [609, 235] on link "Get Deal" at bounding box center [593, 243] width 33 height 16
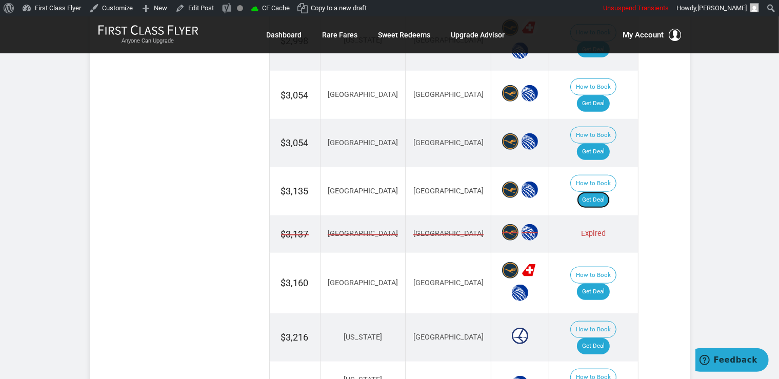
scroll to position [1029, 0]
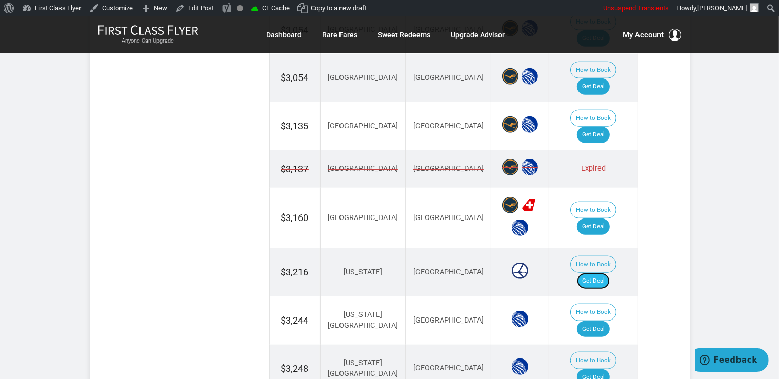
click at [588, 273] on link "Get Deal" at bounding box center [593, 281] width 33 height 16
click at [605, 321] on link "Get Deal" at bounding box center [593, 329] width 33 height 16
click at [599, 369] on link "Get Deal" at bounding box center [593, 377] width 33 height 16
click at [610, 369] on link "Get Deal" at bounding box center [593, 377] width 33 height 16
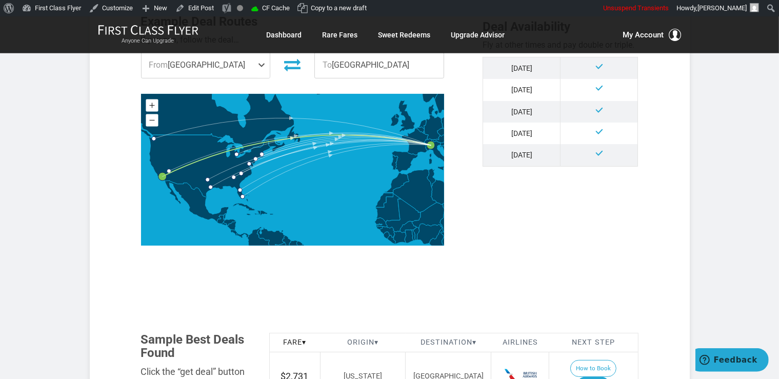
scroll to position [487, 0]
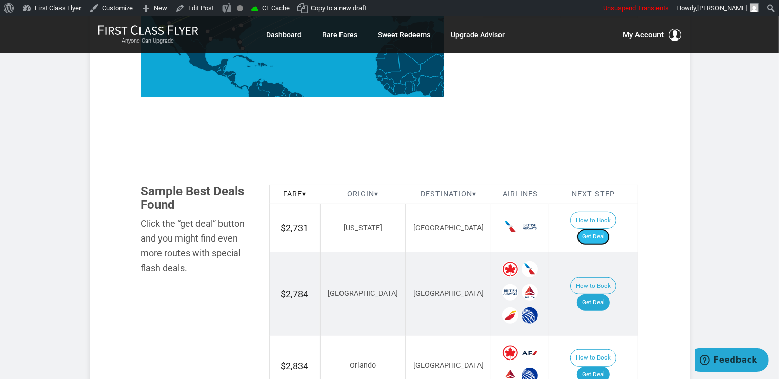
click at [610, 229] on link "Get Deal" at bounding box center [593, 237] width 33 height 16
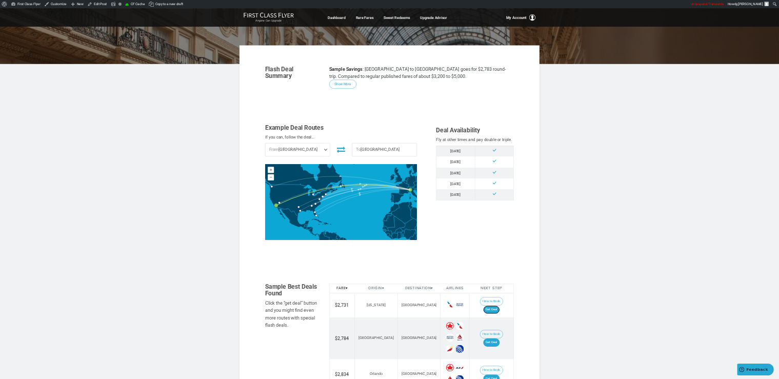
scroll to position [105, 0]
